Goal: Use online tool/utility: Utilize a website feature to perform a specific function

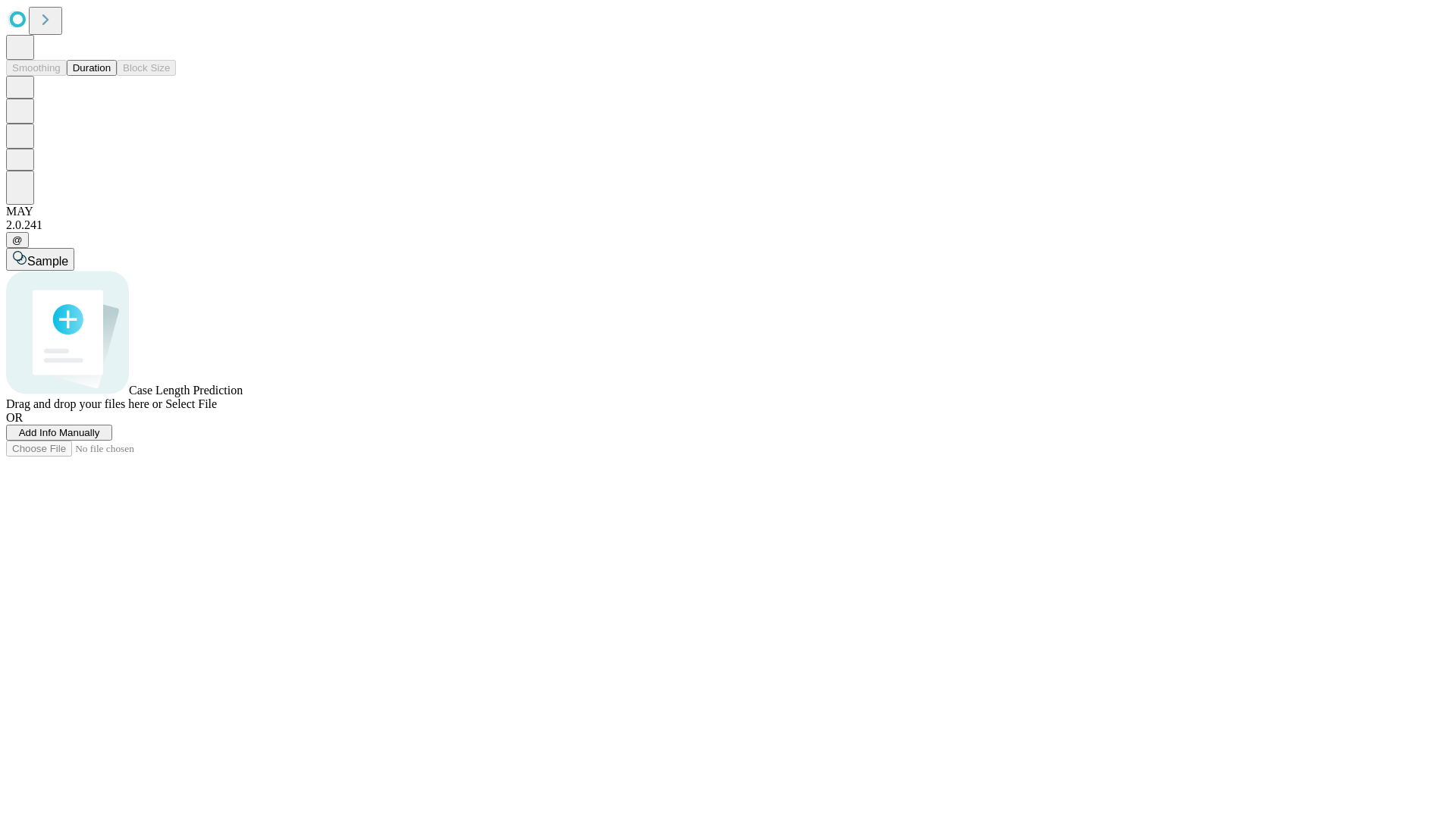
click at [217, 410] on span "Select File" at bounding box center [190, 403] width 52 height 13
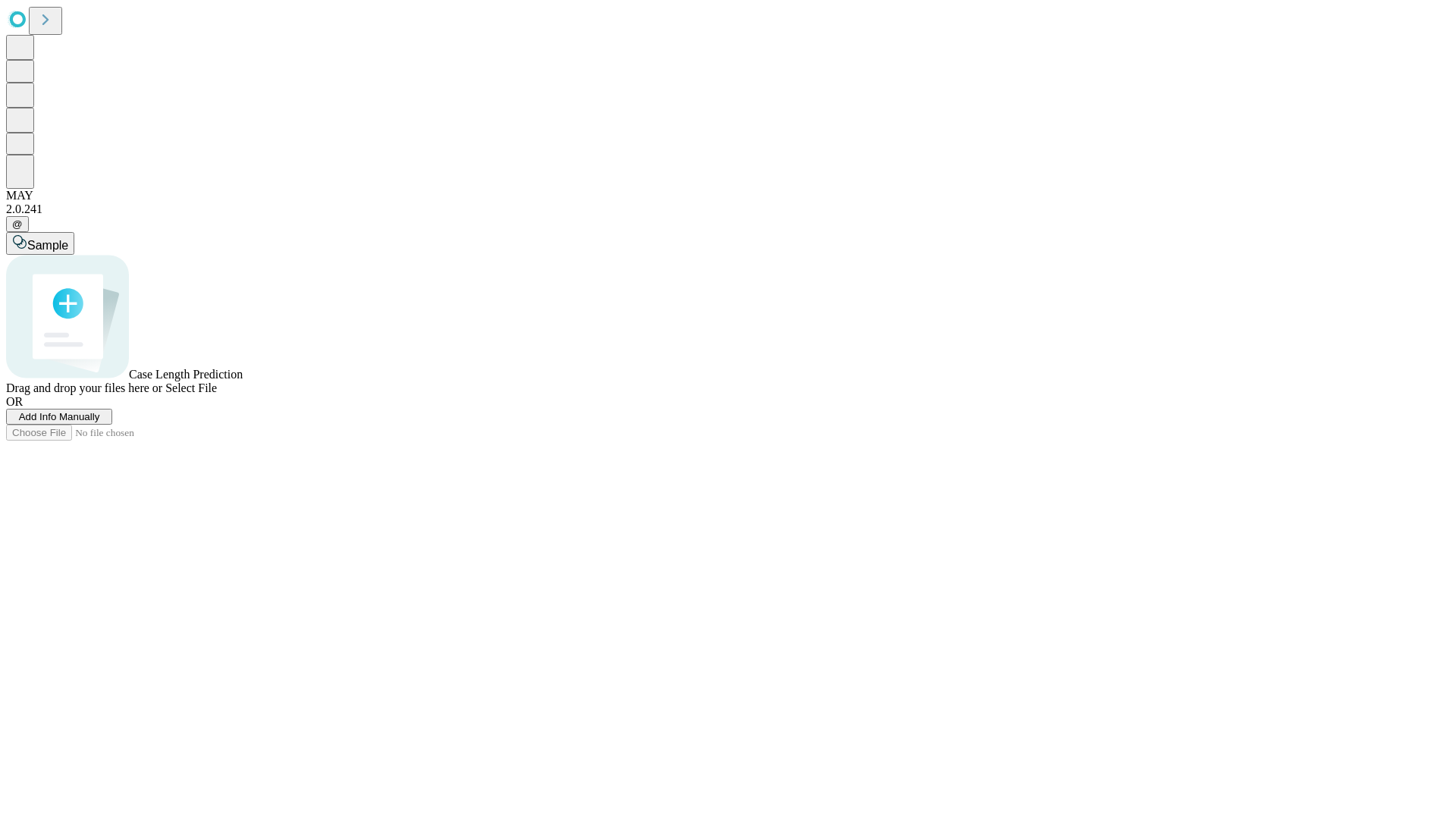
click at [217, 394] on span "Select File" at bounding box center [190, 388] width 52 height 13
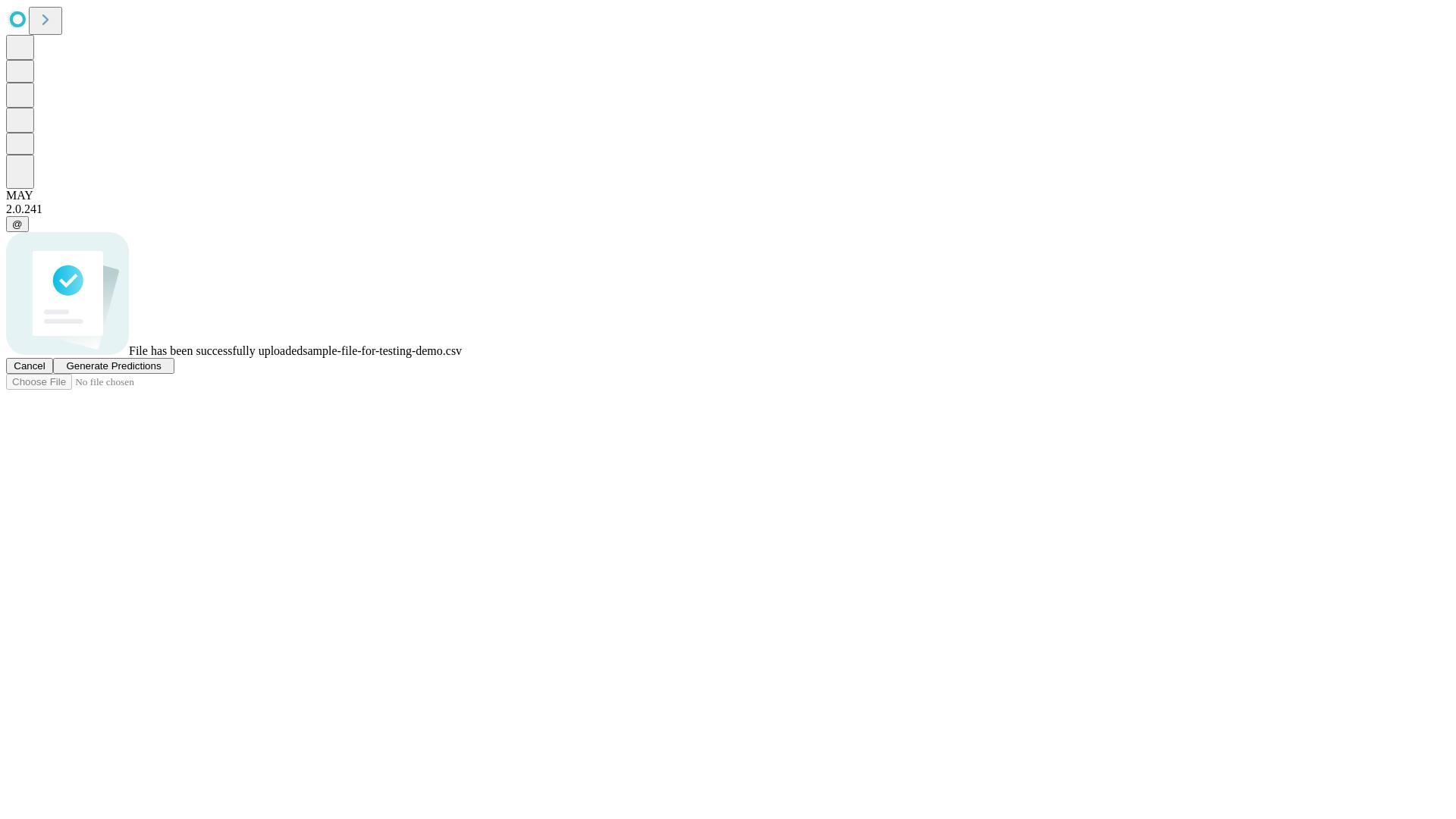
click at [161, 371] on span "Generate Predictions" at bounding box center [114, 365] width 95 height 11
